Goal: Task Accomplishment & Management: Use online tool/utility

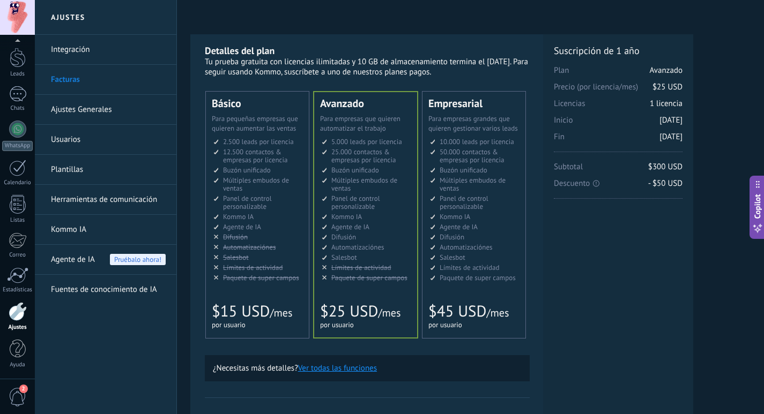
click at [76, 110] on link "Ajustes Generales" at bounding box center [108, 110] width 115 height 30
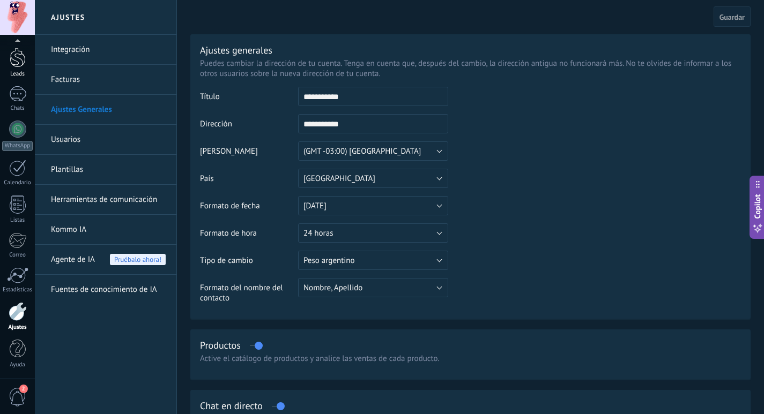
click at [20, 64] on div at bounding box center [18, 58] width 16 height 20
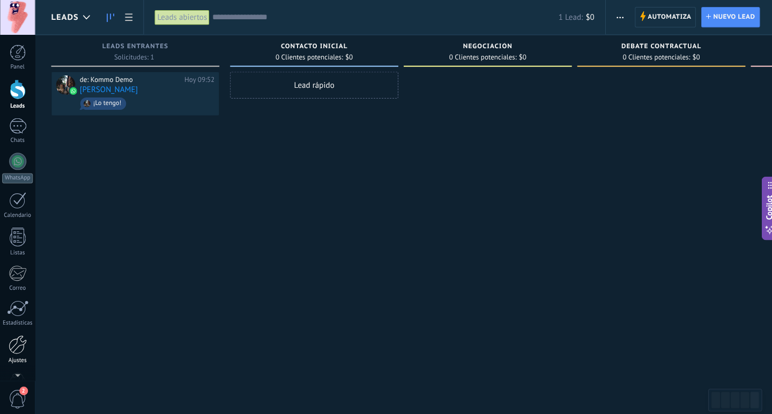
click at [16, 341] on div at bounding box center [18, 343] width 18 height 19
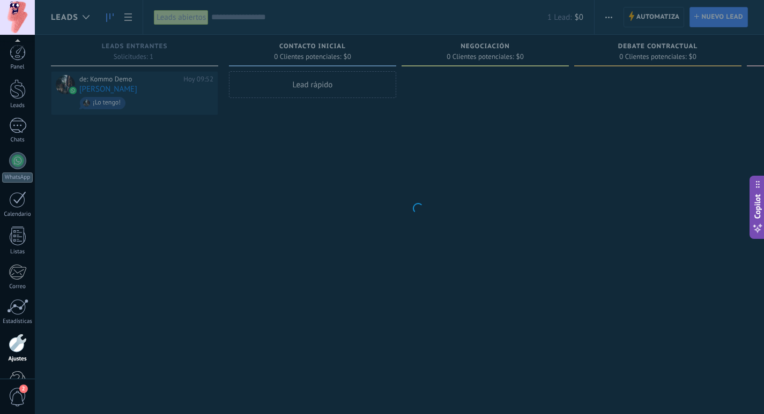
scroll to position [32, 0]
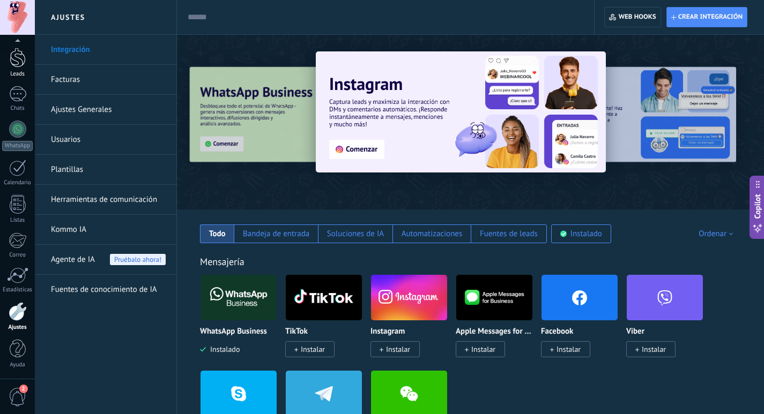
click at [19, 57] on div at bounding box center [18, 58] width 16 height 20
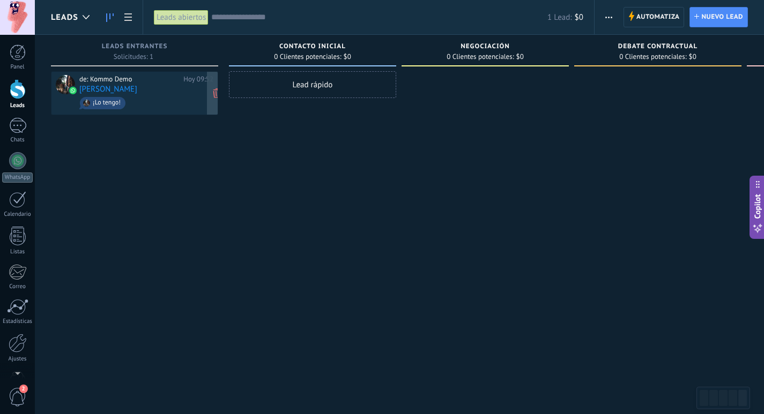
click at [135, 83] on div "de: Kommo Demo" at bounding box center [129, 79] width 100 height 9
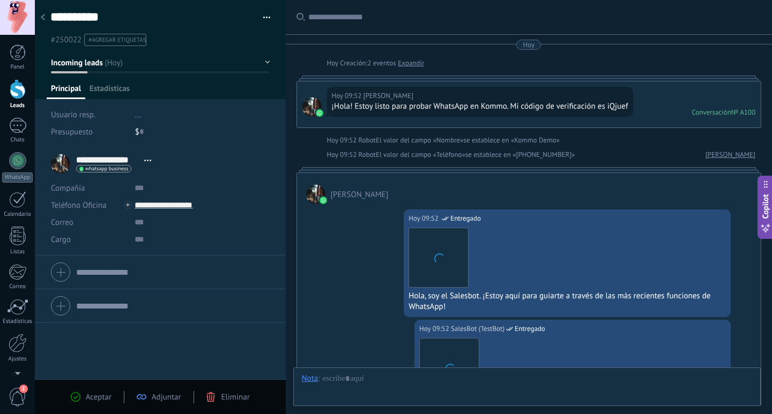
scroll to position [453, 0]
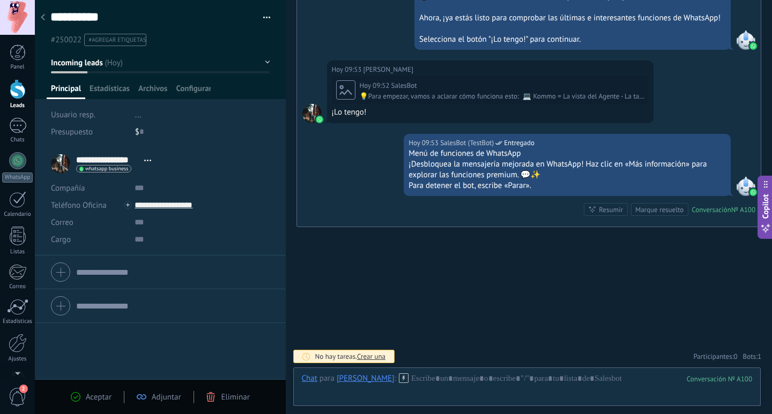
click at [43, 18] on icon at bounding box center [43, 17] width 4 height 6
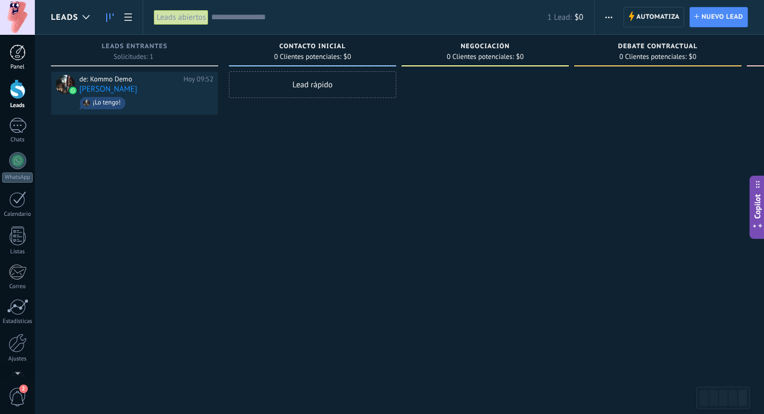
click at [20, 48] on div at bounding box center [18, 52] width 16 height 16
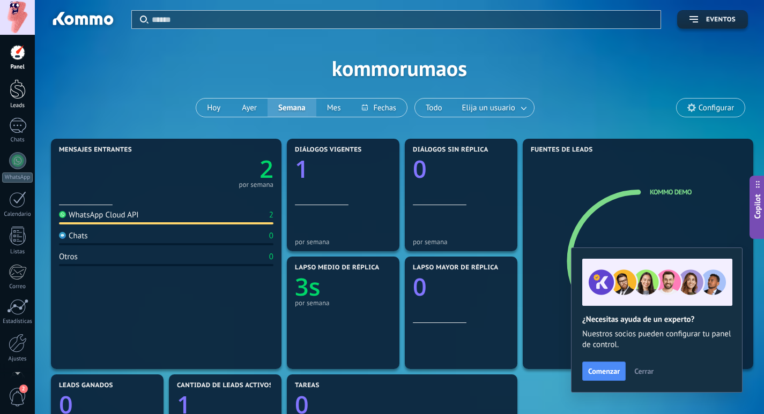
click at [19, 96] on div at bounding box center [18, 89] width 16 height 20
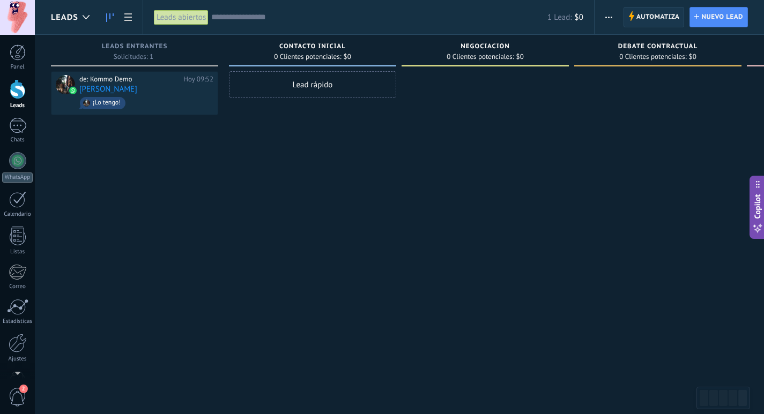
click at [659, 18] on span "Automatiza" at bounding box center [657, 17] width 43 height 19
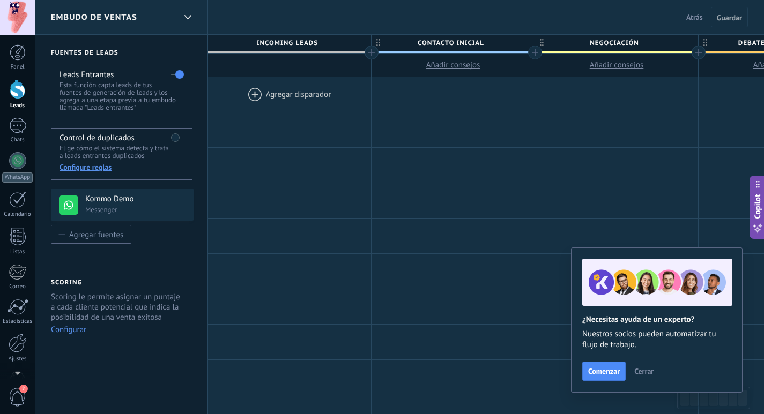
click at [309, 93] on div at bounding box center [289, 94] width 163 height 35
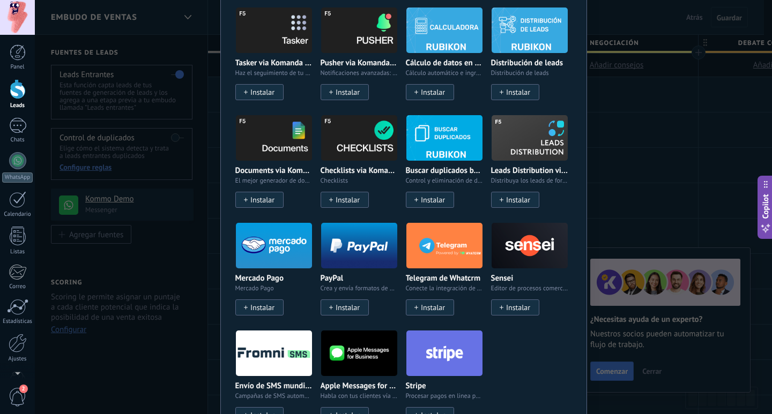
scroll to position [1447, 0]
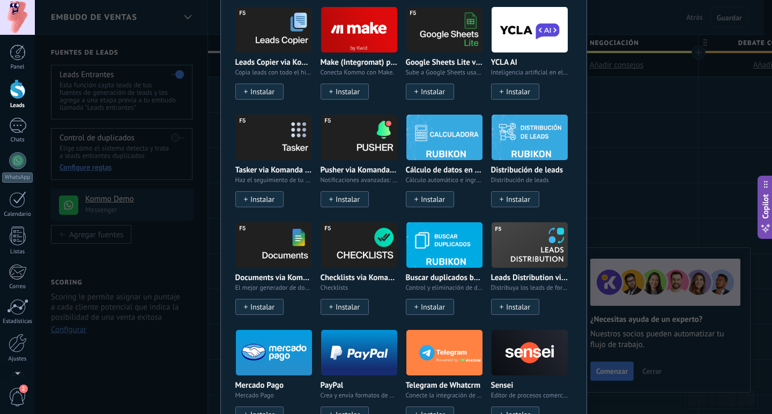
click at [621, 24] on div "No hay resultados Salesbot Agente de IA Agregar tarea Enviar un webhook Cambiar…" at bounding box center [403, 207] width 737 height 414
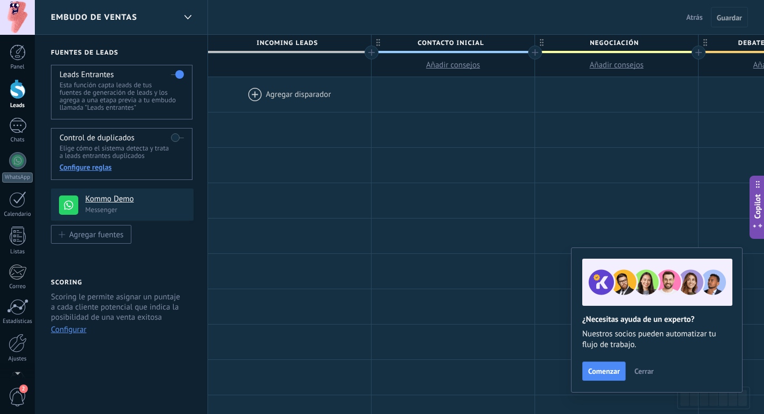
click at [640, 367] on button "Cerrar" at bounding box center [643, 371] width 29 height 16
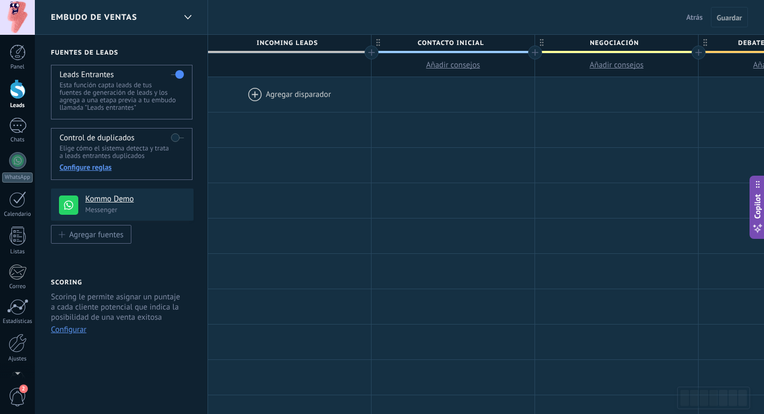
click at [13, 16] on div at bounding box center [17, 17] width 35 height 35
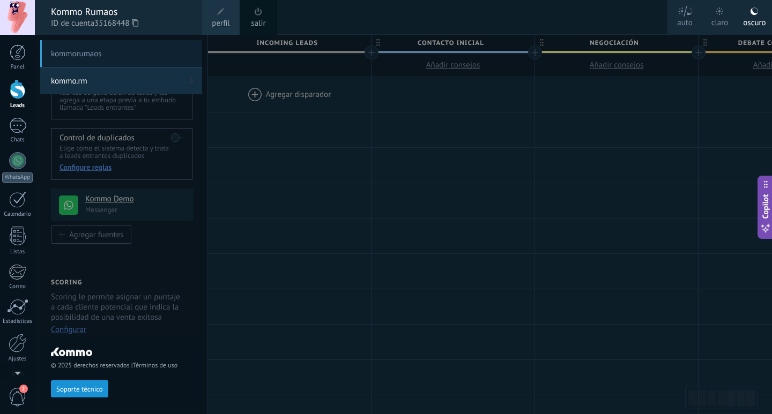
click at [763, 206] on span "Copilot" at bounding box center [765, 206] width 11 height 25
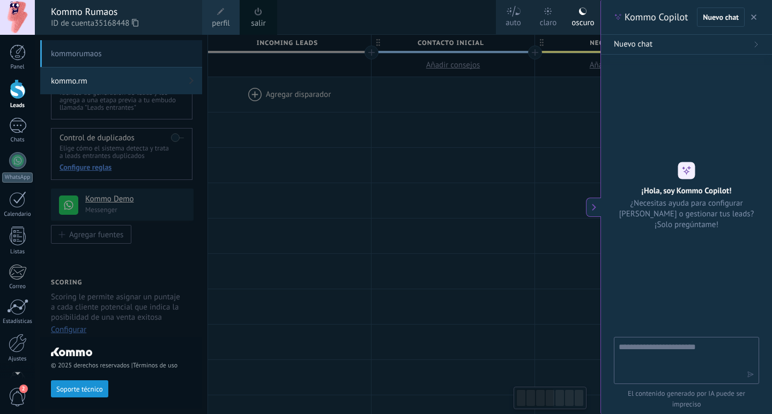
type textarea "**********"
click at [591, 208] on icon at bounding box center [594, 208] width 8 height 8
